Goal: Task Accomplishment & Management: Manage account settings

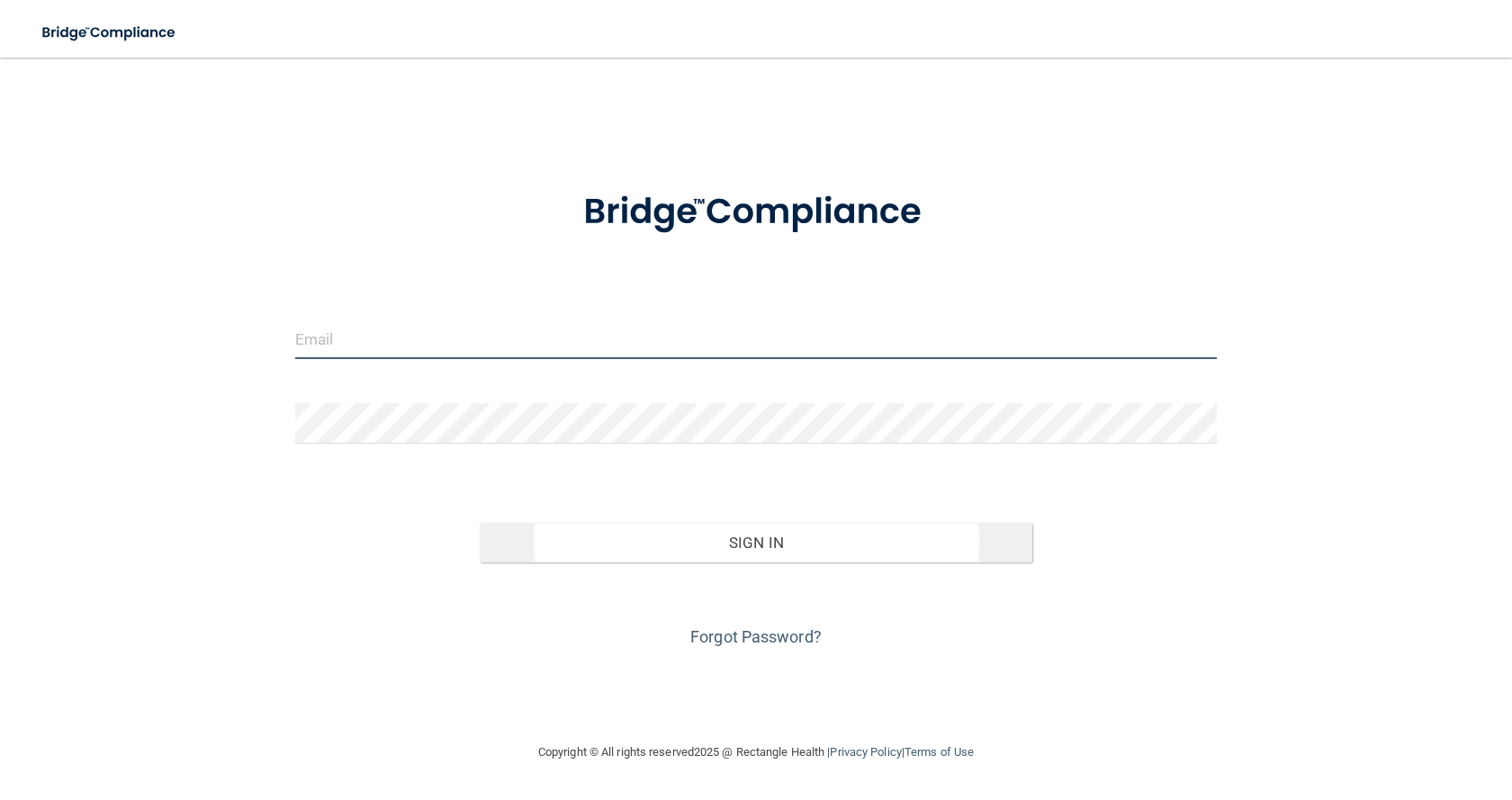
type input "[EMAIL_ADDRESS][DOMAIN_NAME]"
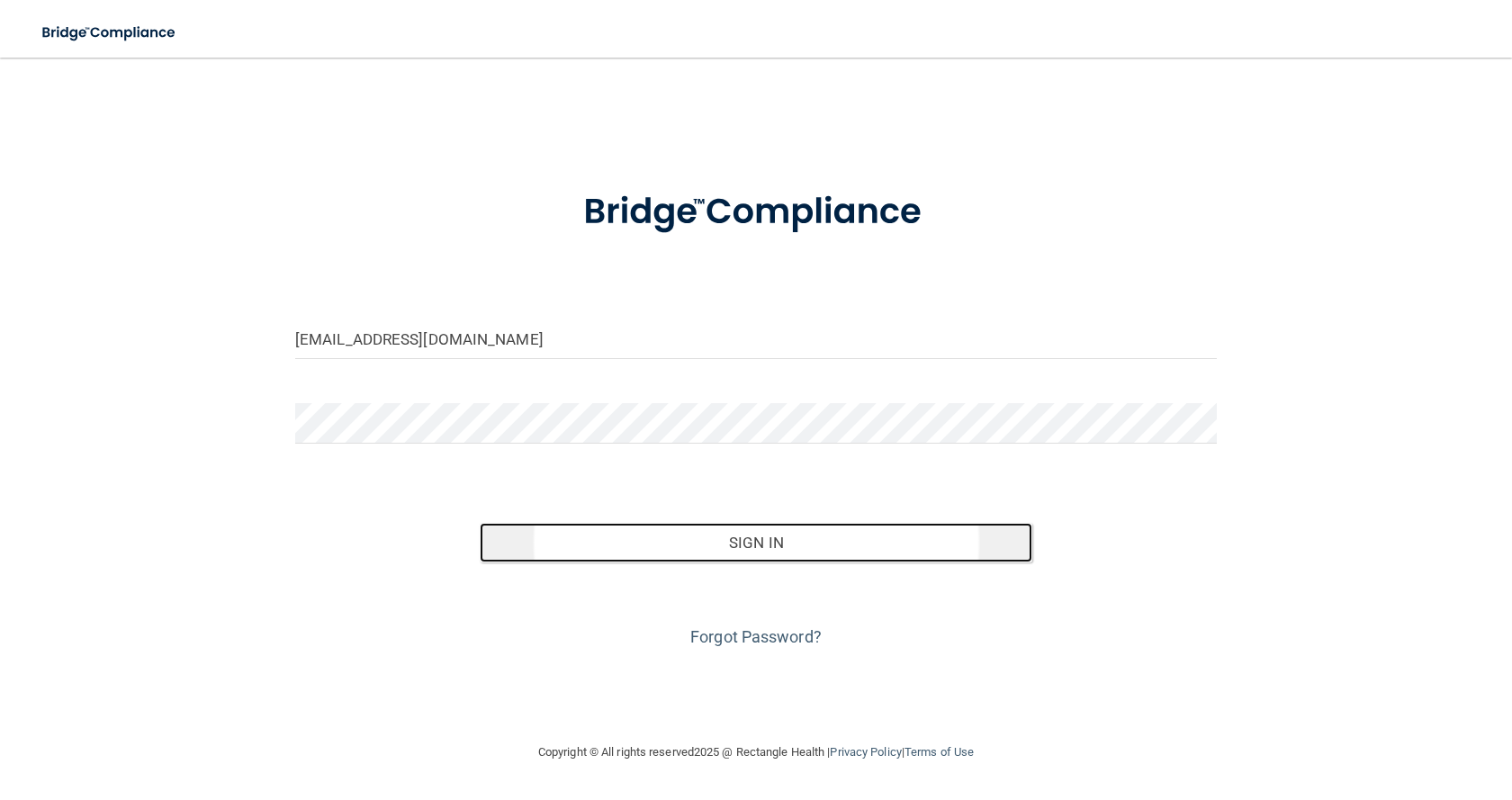
click at [765, 556] on button "Sign In" at bounding box center [755, 542] width 552 height 39
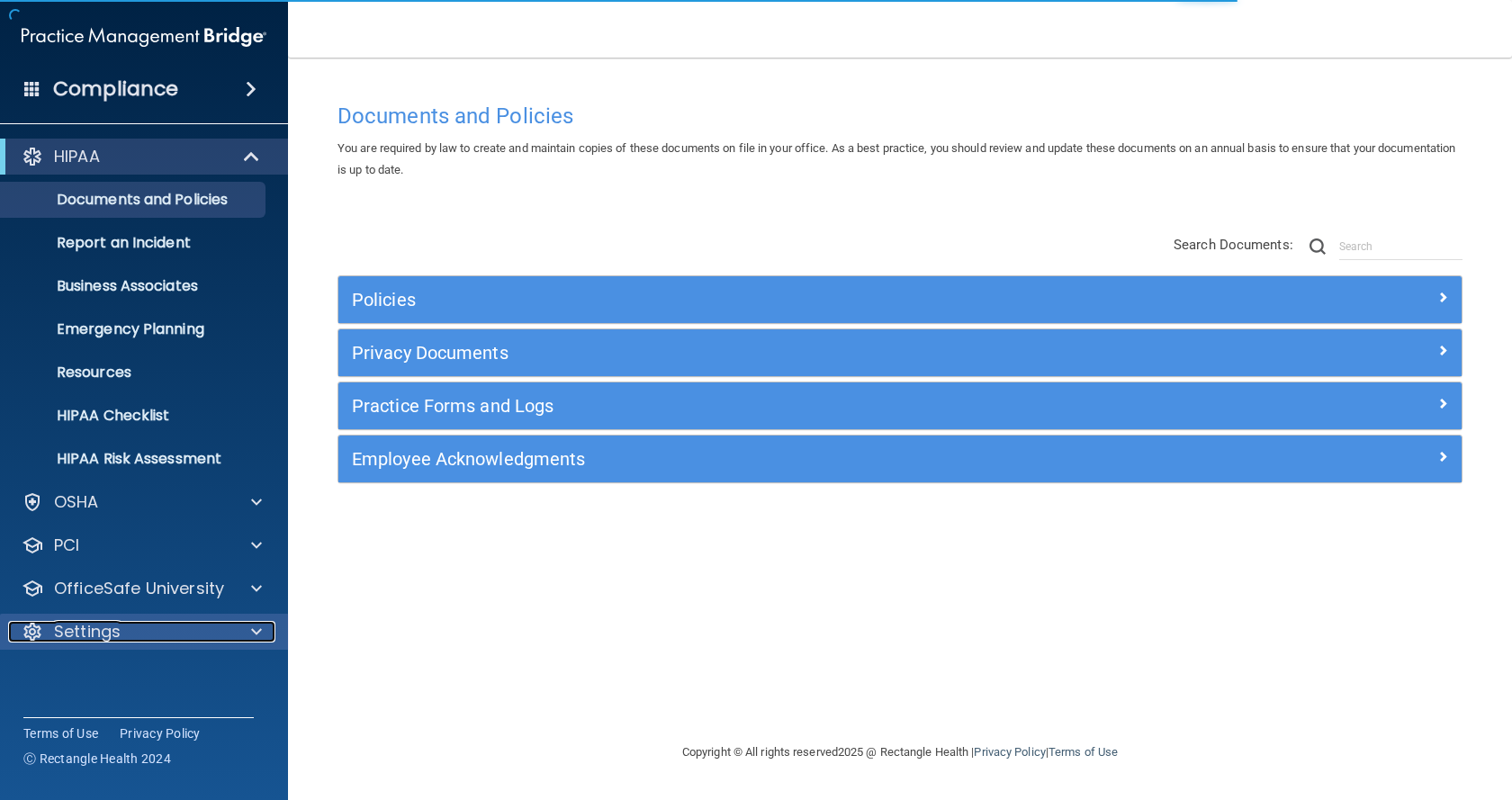
click at [167, 629] on div "Settings" at bounding box center [120, 632] width 223 height 22
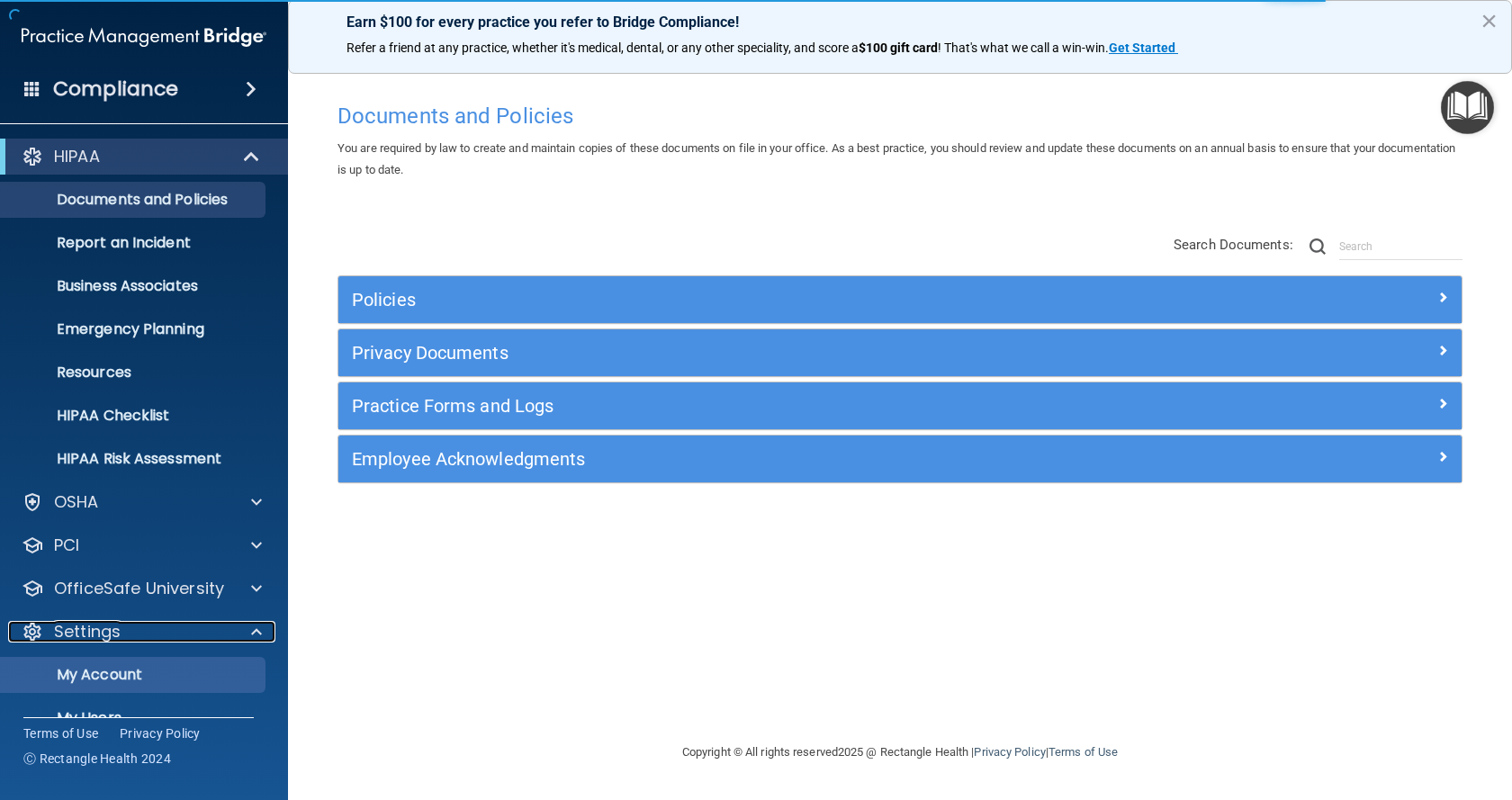
scroll to position [90, 0]
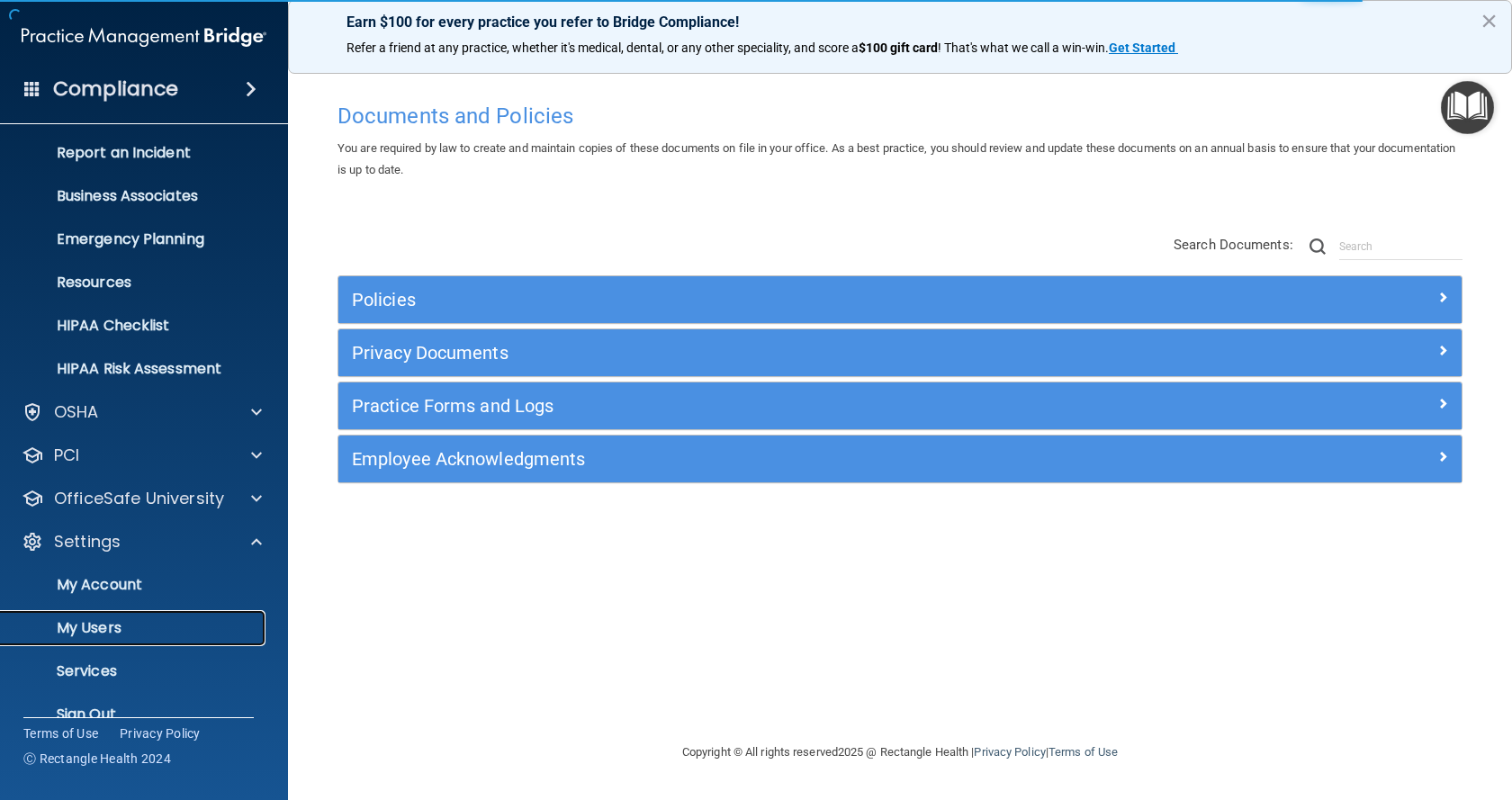
click at [142, 632] on p "My Users" at bounding box center [134, 628] width 246 height 18
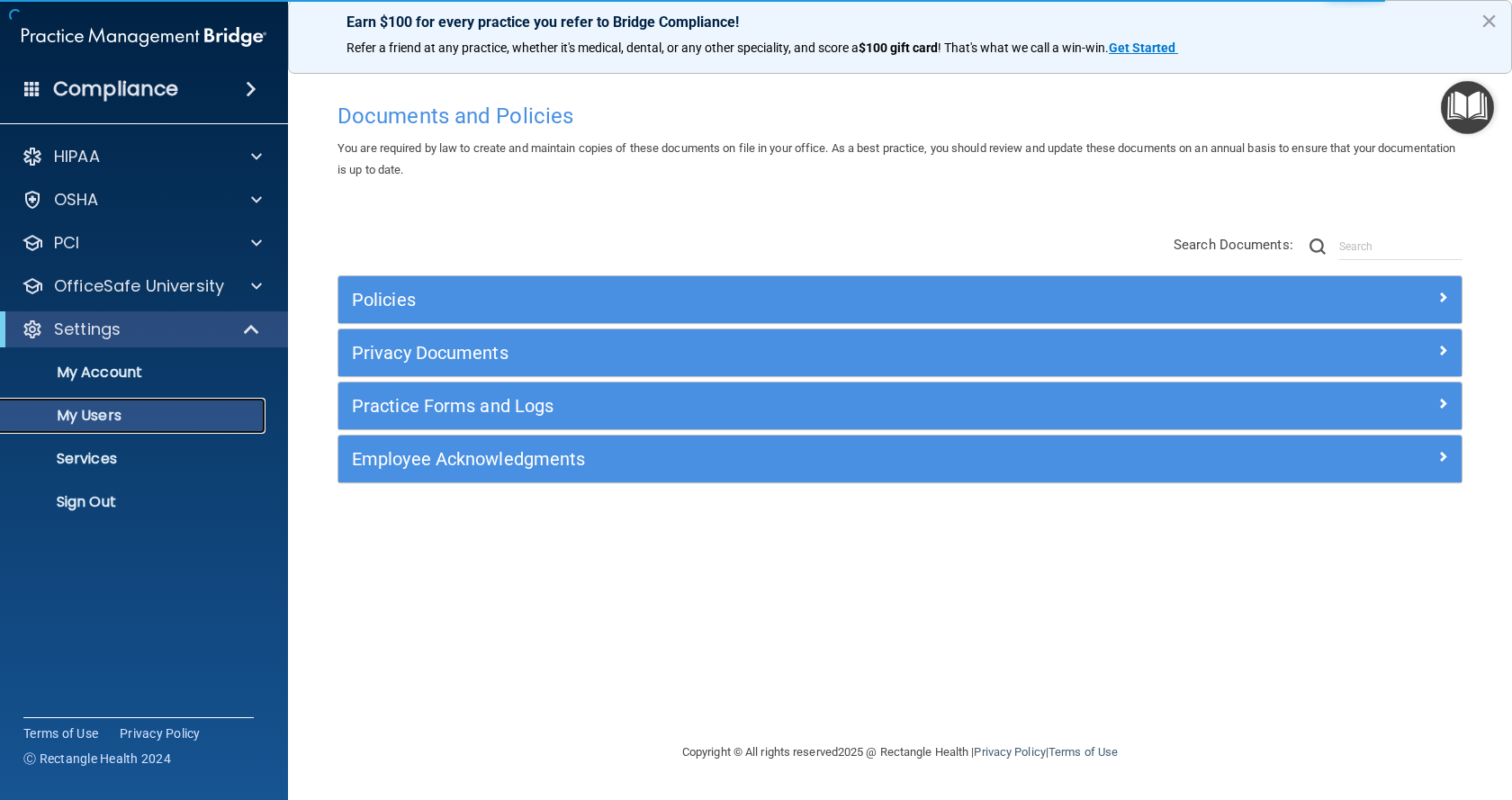
select select "20"
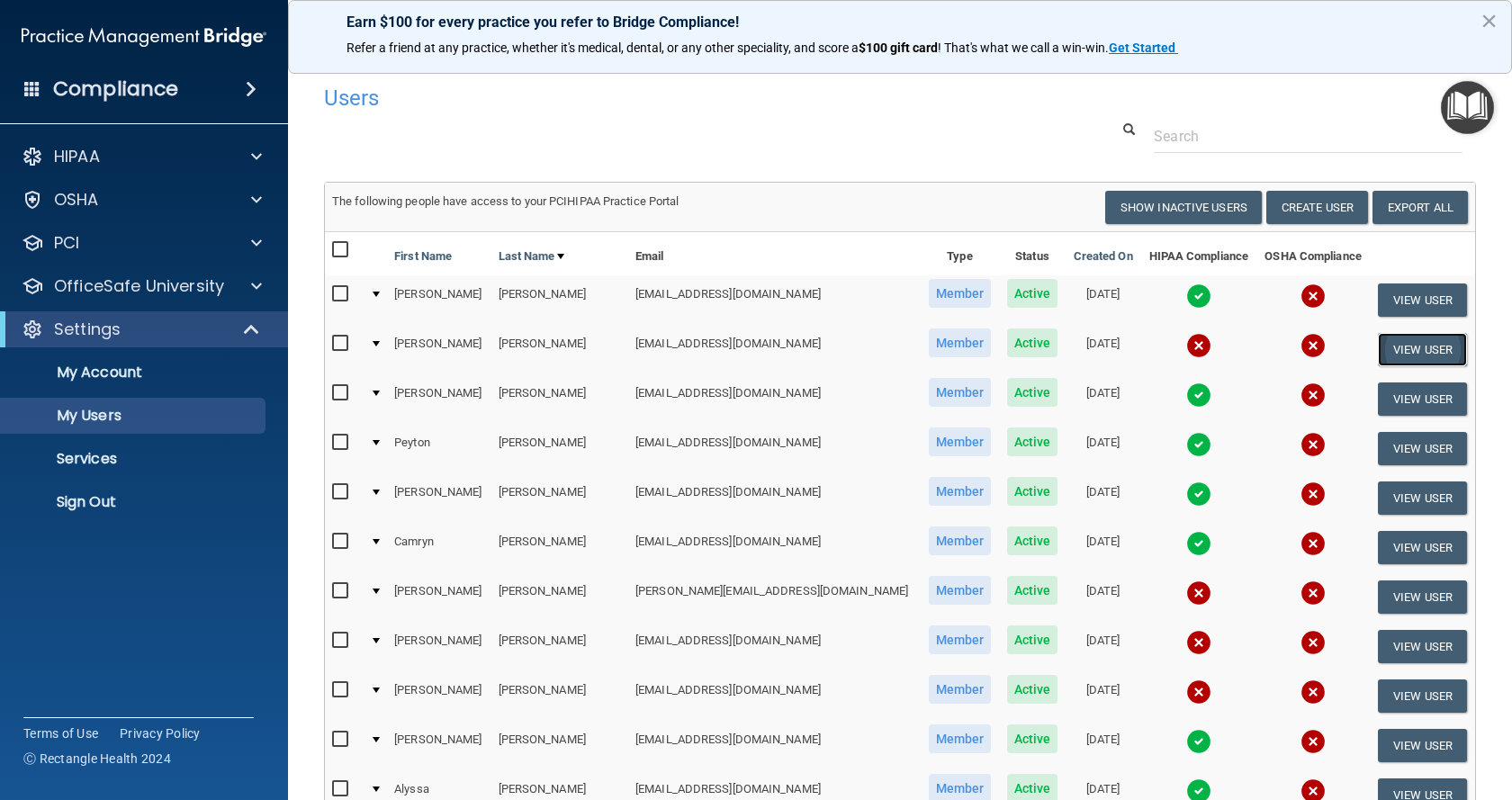
click at [1399, 345] on button "View User" at bounding box center [1423, 350] width 89 height 33
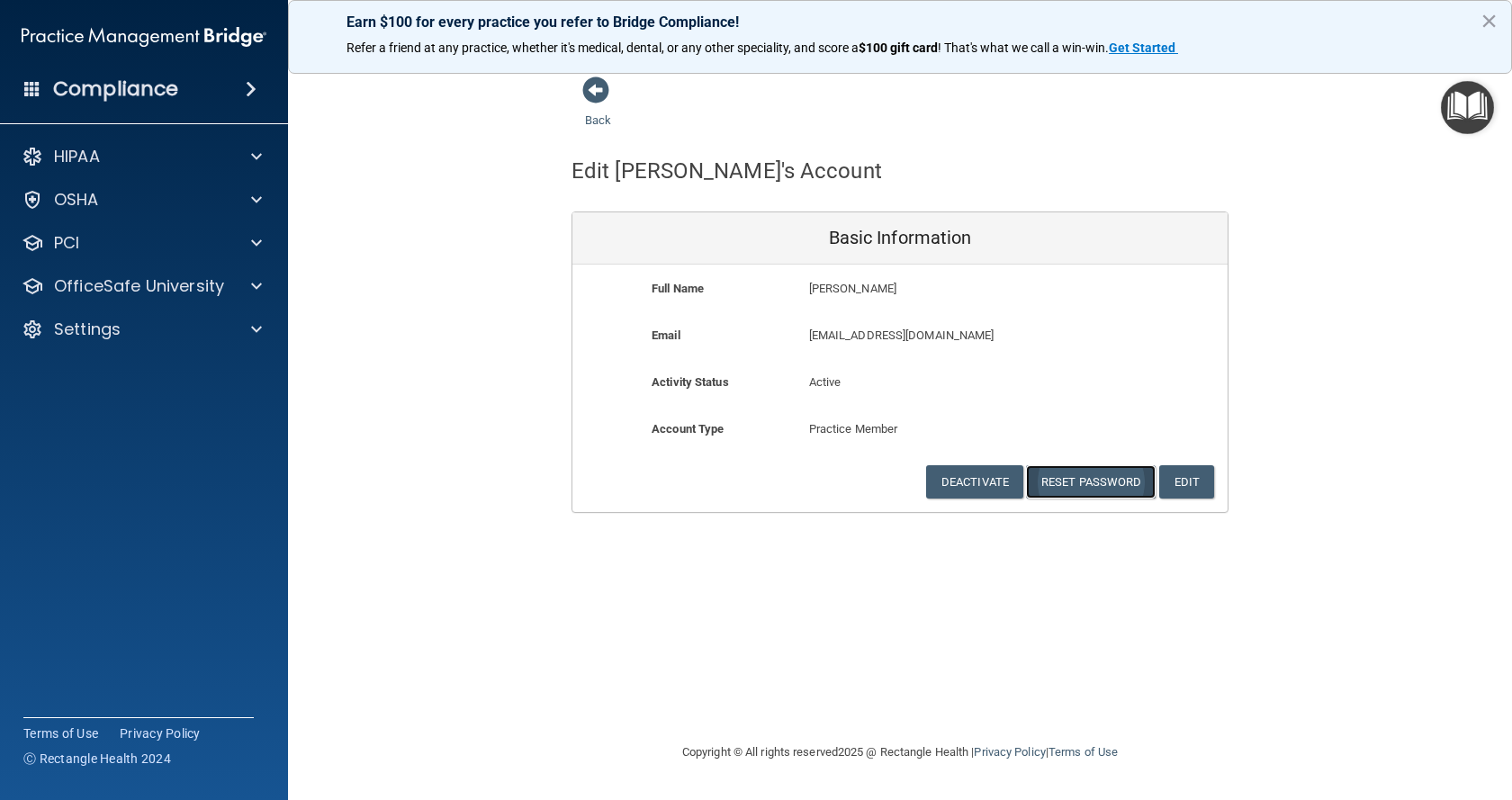
click at [1099, 489] on button "Reset Password" at bounding box center [1091, 482] width 130 height 33
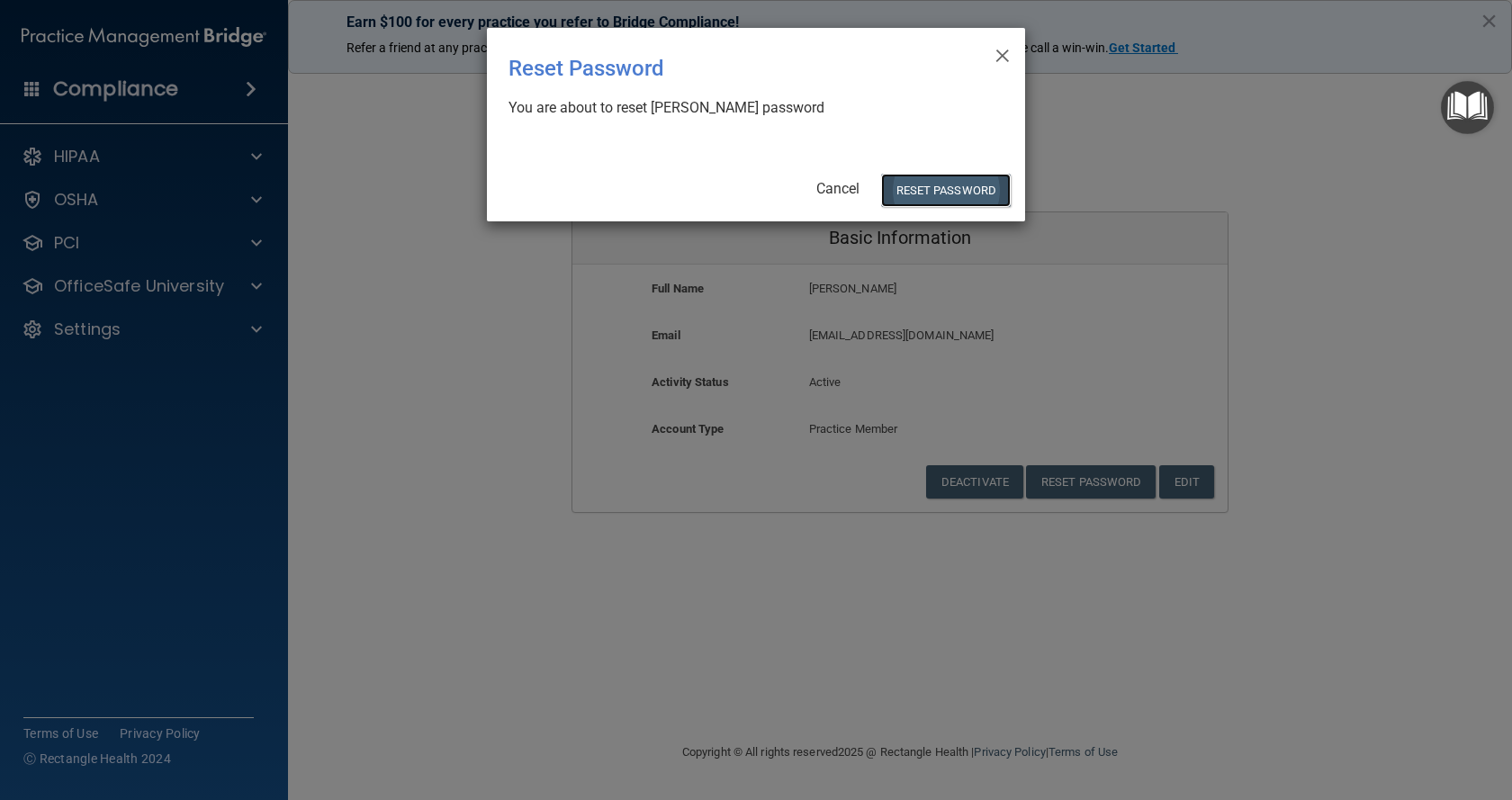
click at [914, 196] on button "Reset Password" at bounding box center [946, 190] width 130 height 33
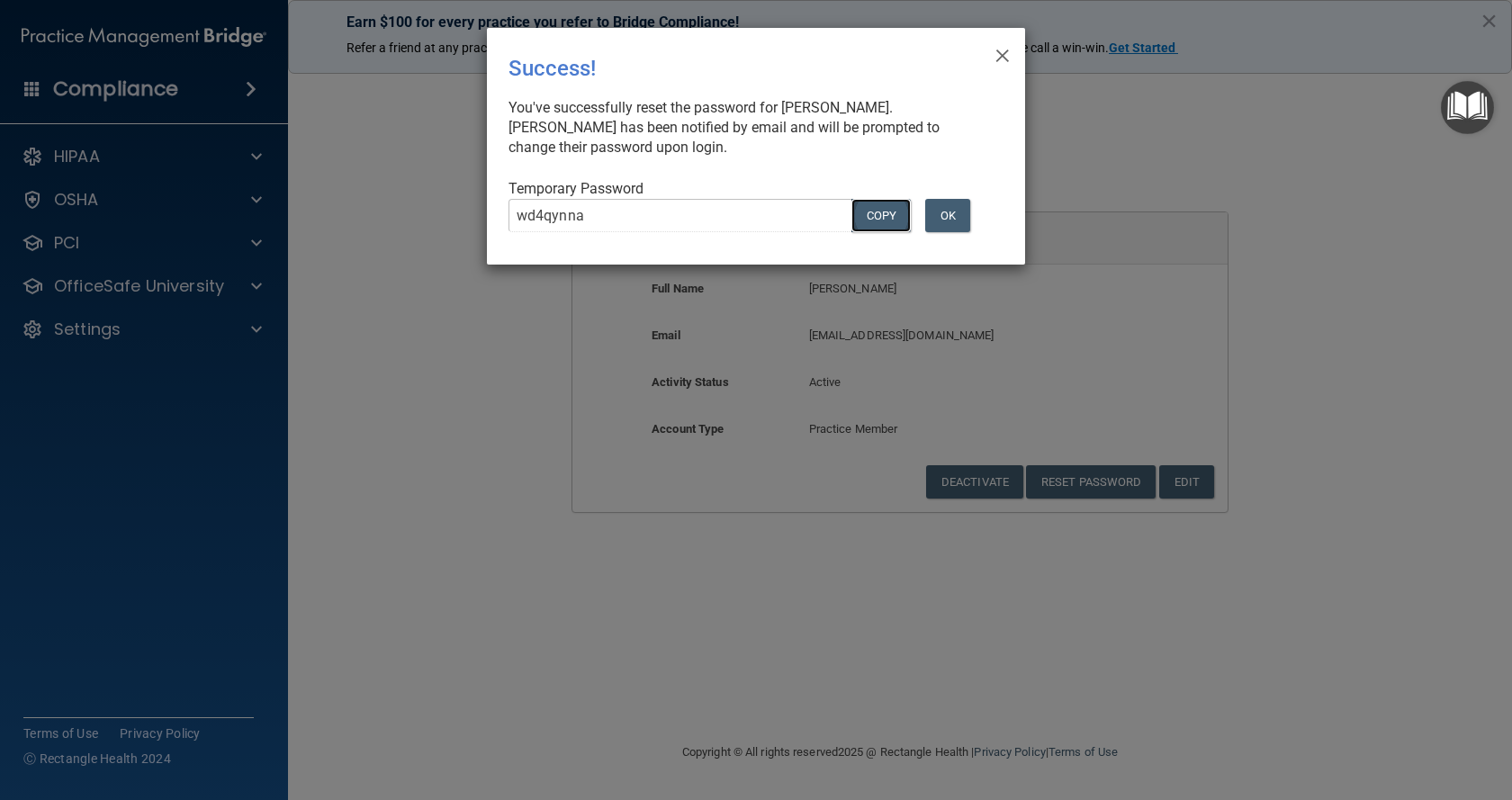
click at [876, 211] on button "COPY" at bounding box center [880, 216] width 59 height 33
click at [949, 220] on button "OK" at bounding box center [947, 216] width 45 height 33
